Goal: Information Seeking & Learning: Learn about a topic

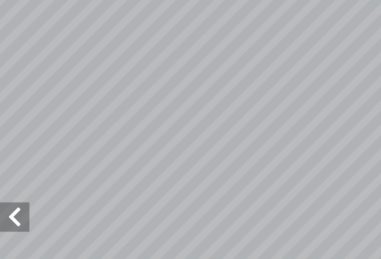
click at [10, 118] on span at bounding box center [7, 125] width 14 height 14
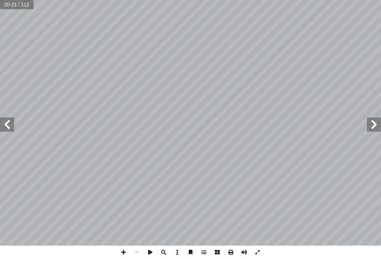
click at [374, 118] on span at bounding box center [374, 125] width 14 height 14
click at [377, 119] on span at bounding box center [374, 125] width 14 height 14
click at [7, 125] on span at bounding box center [7, 125] width 14 height 14
click at [2, 125] on span at bounding box center [7, 125] width 14 height 14
click at [4, 122] on span at bounding box center [7, 125] width 14 height 14
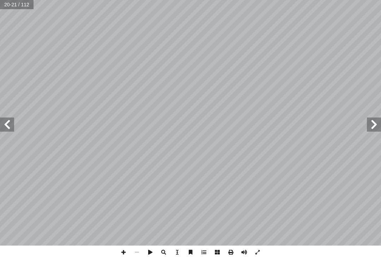
click at [8, 120] on span at bounding box center [7, 125] width 14 height 14
click at [14, 126] on span at bounding box center [7, 125] width 14 height 14
